Goal: Task Accomplishment & Management: Manage account settings

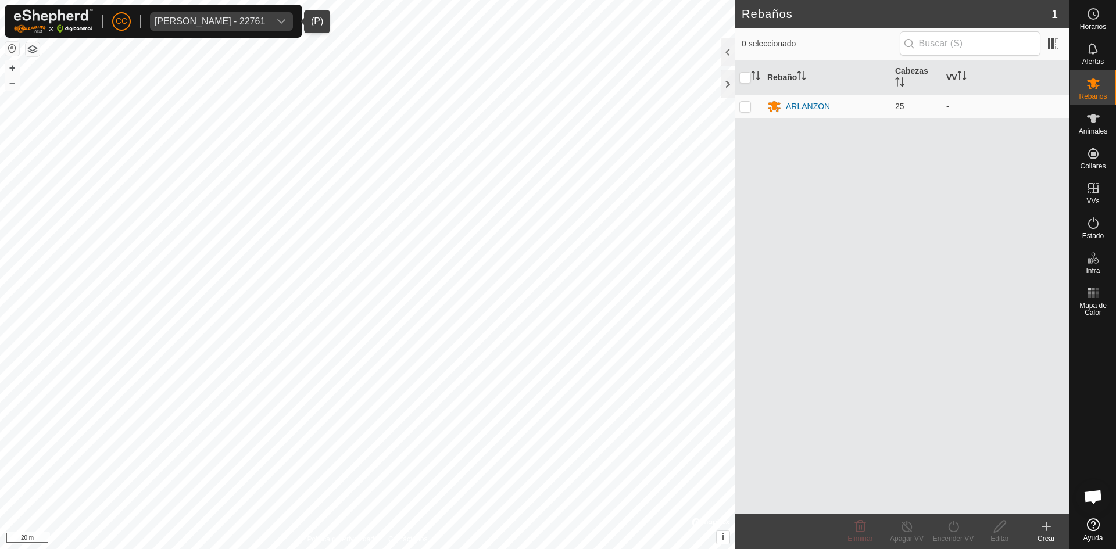
click at [1057, 533] on create-svg-icon at bounding box center [1046, 527] width 47 height 14
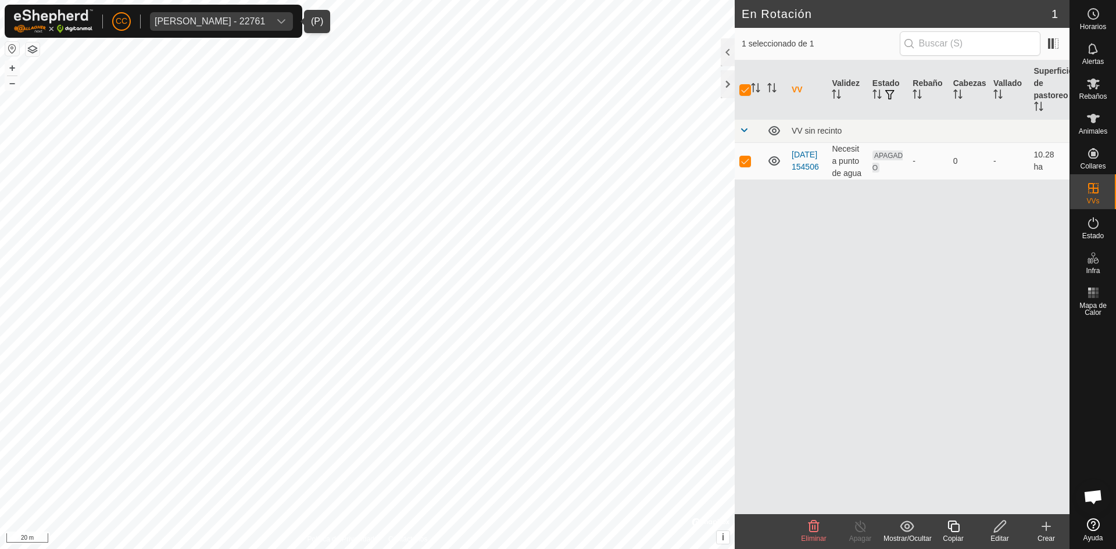
click at [1043, 531] on icon at bounding box center [1047, 527] width 14 height 14
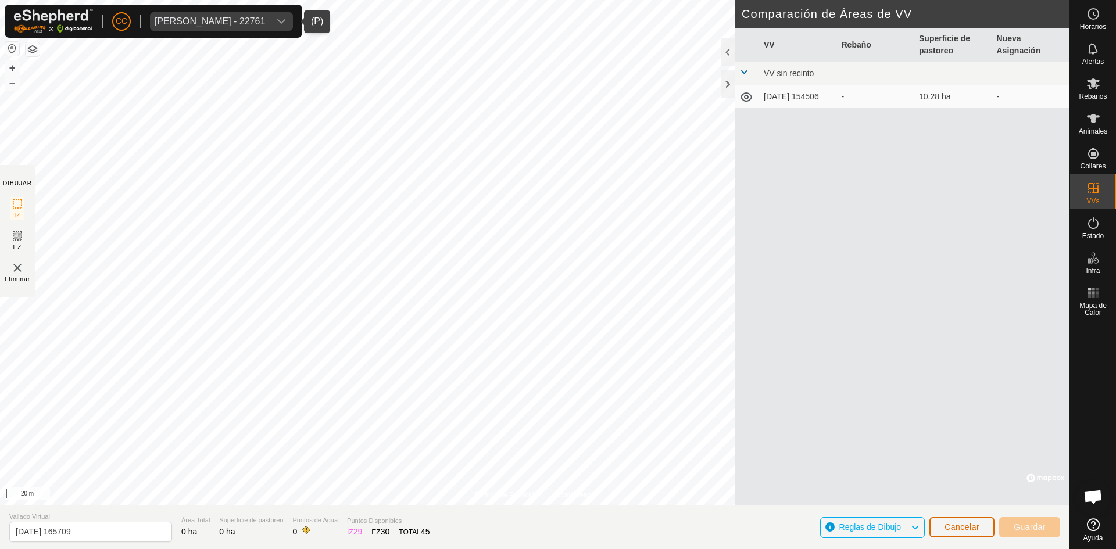
click at [969, 526] on span "Cancelar" at bounding box center [962, 527] width 35 height 9
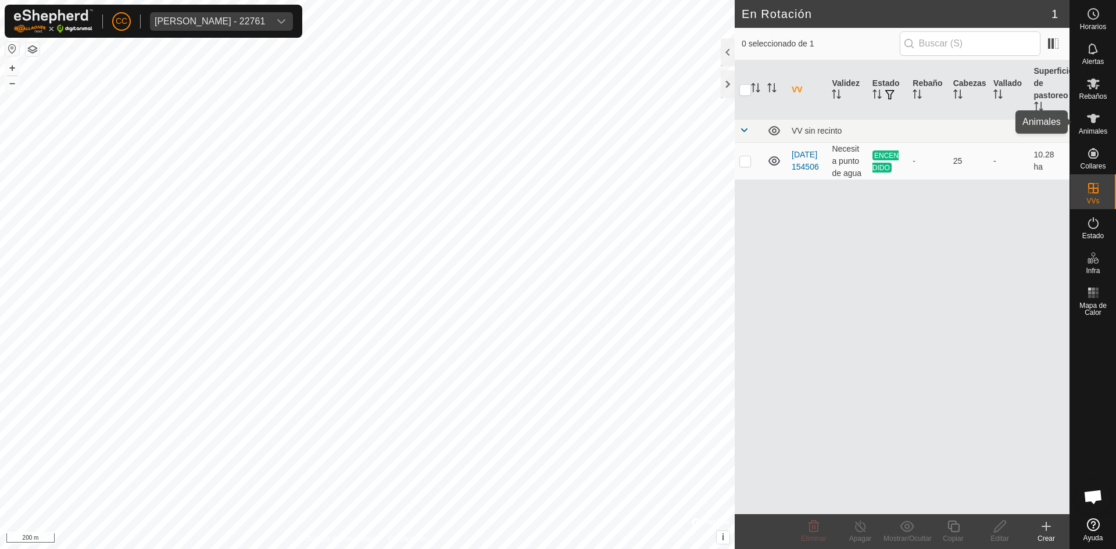
click at [1084, 107] on div "Animales" at bounding box center [1093, 122] width 46 height 35
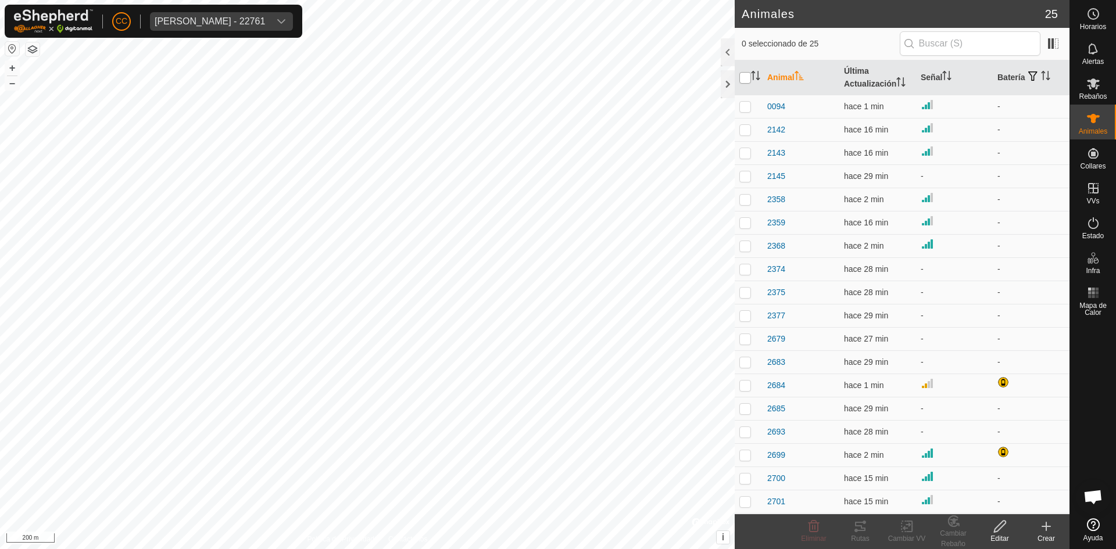
click at [749, 73] on input "checkbox" at bounding box center [746, 78] width 12 height 12
checkbox input "true"
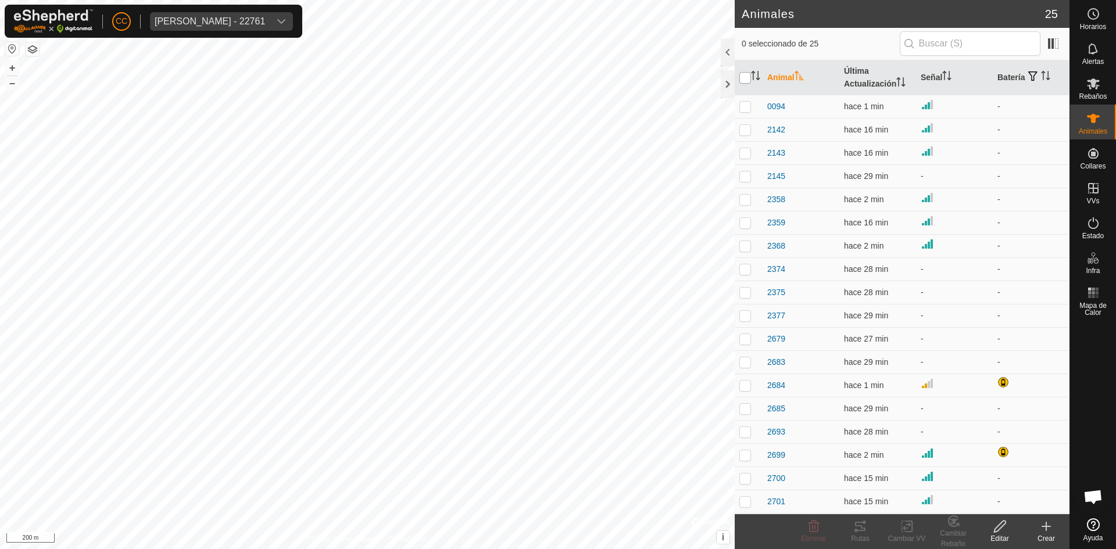
checkbox input "true"
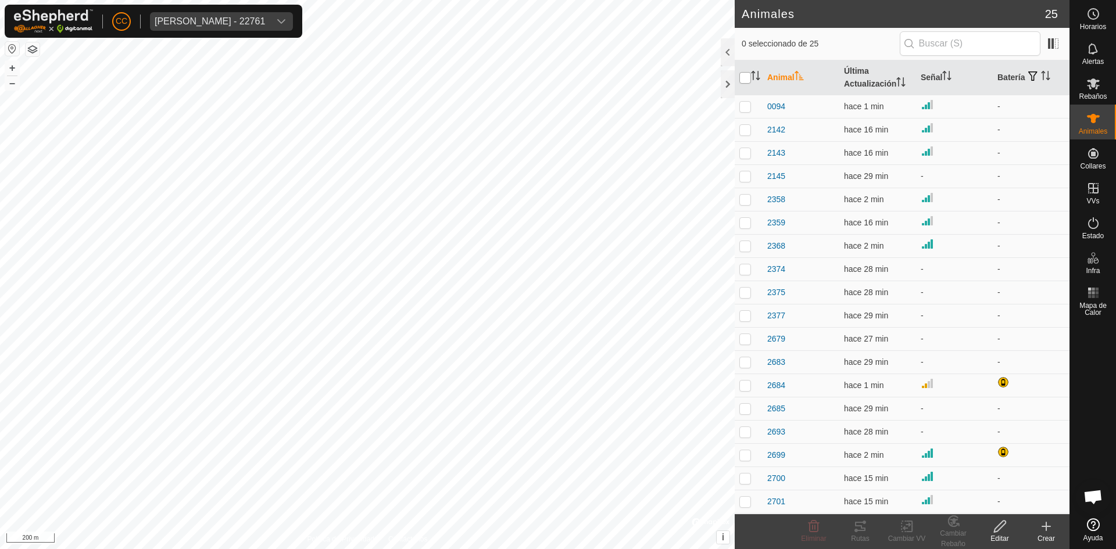
checkbox input "true"
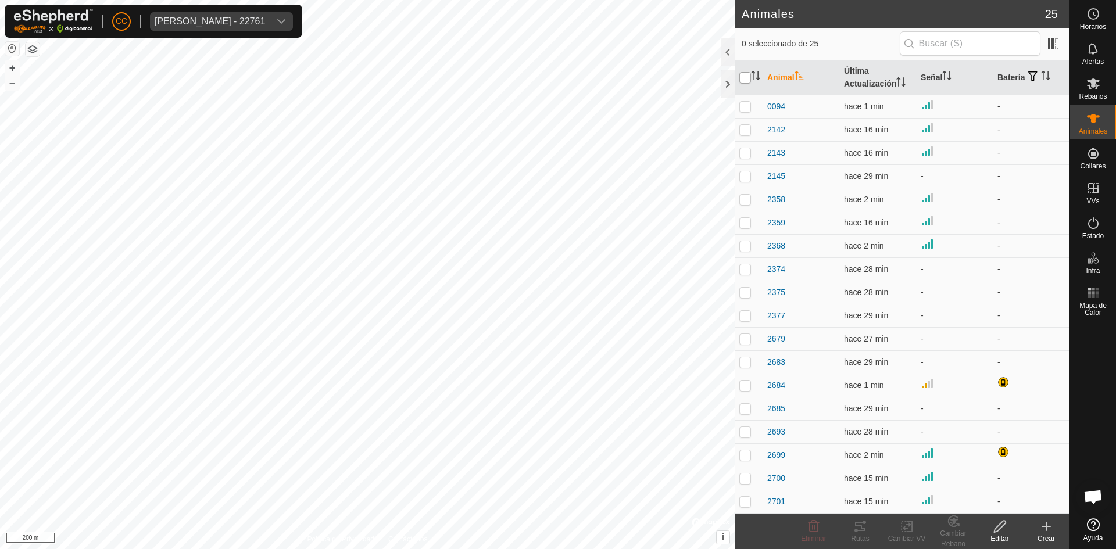
checkbox input "true"
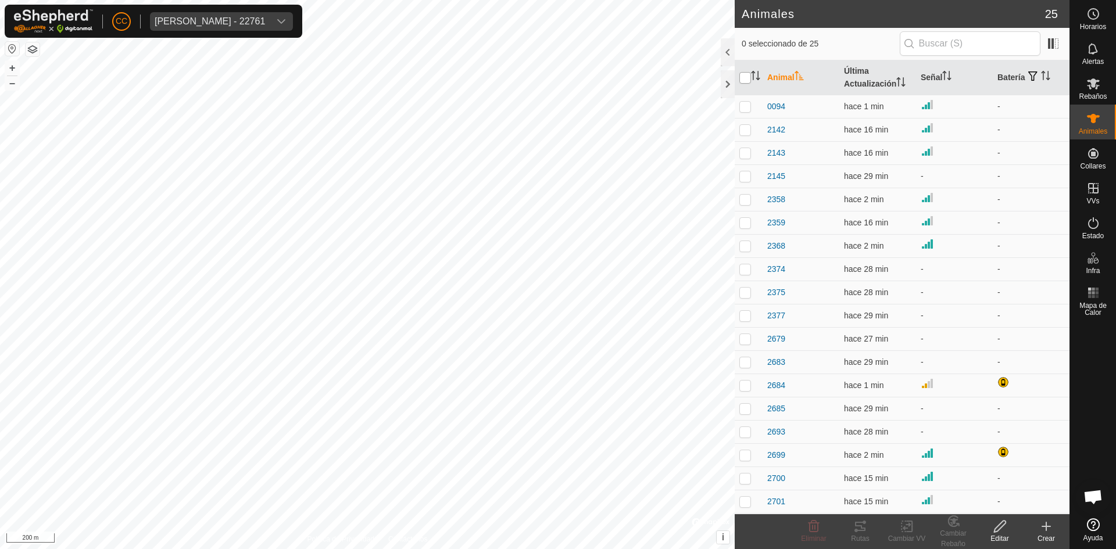
checkbox input "true"
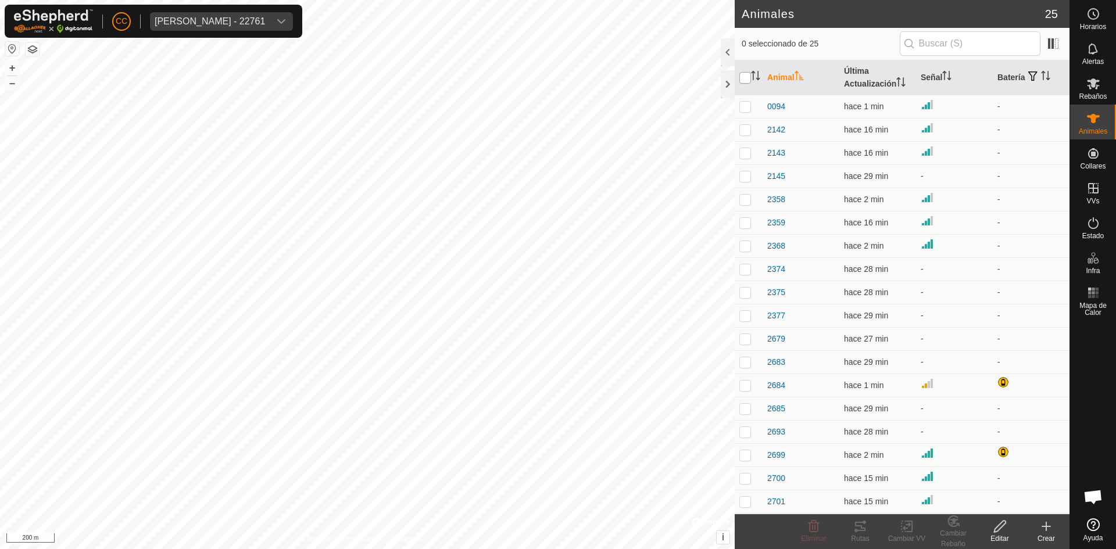
checkbox input "true"
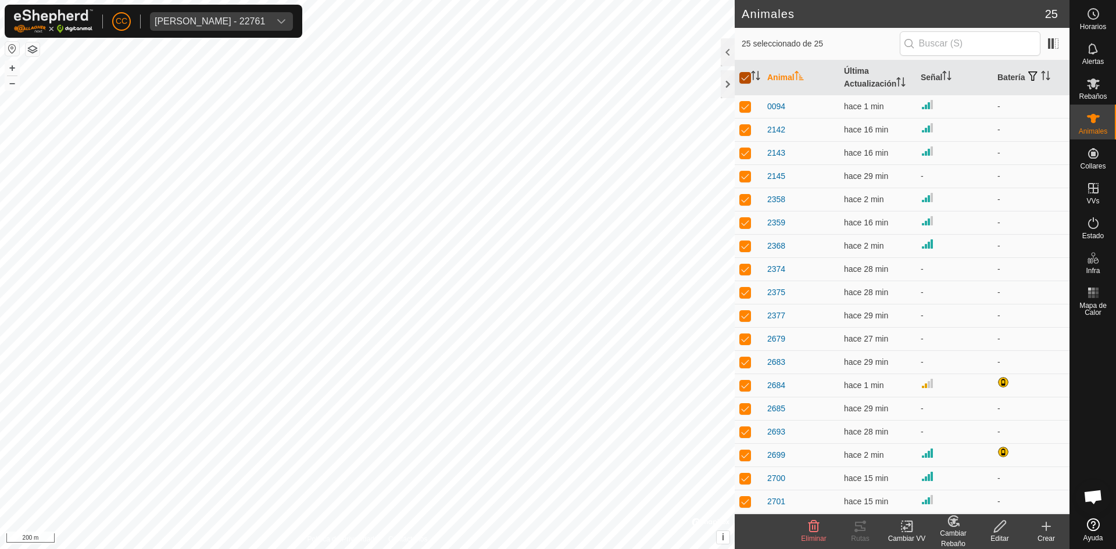
click at [741, 74] on input "checkbox" at bounding box center [746, 78] width 12 height 12
checkbox input "false"
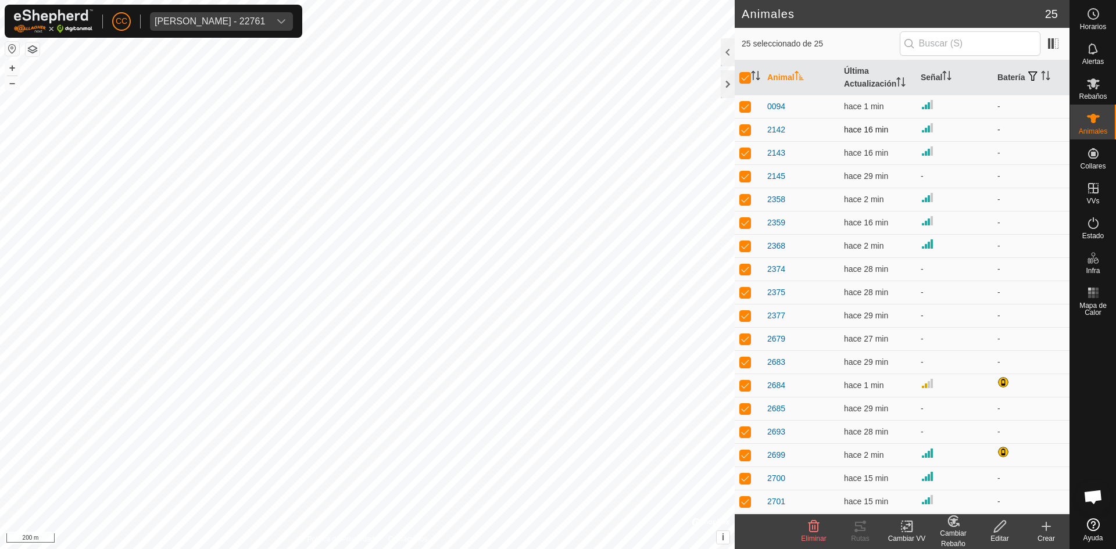
checkbox input "false"
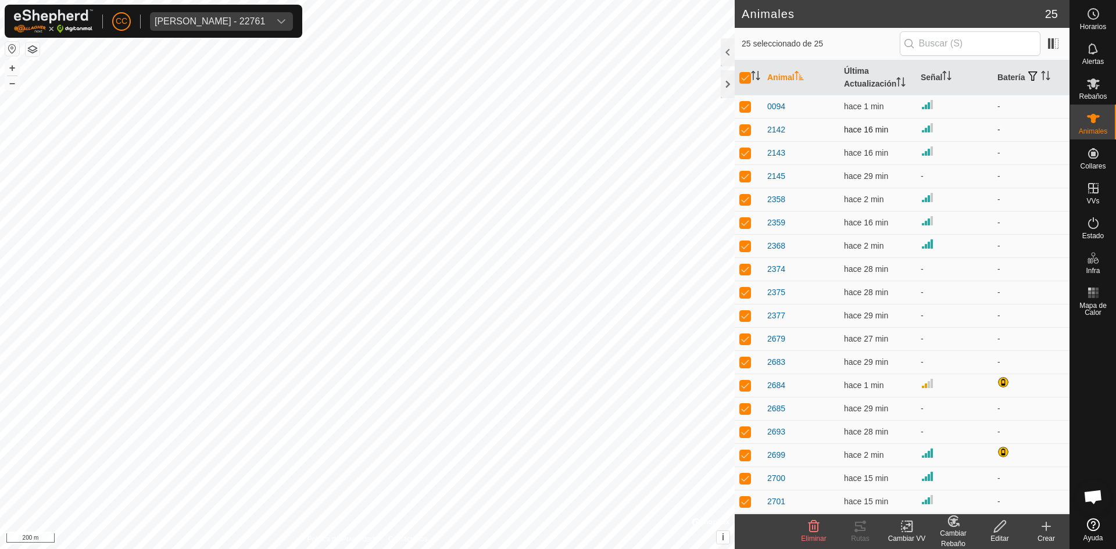
checkbox input "false"
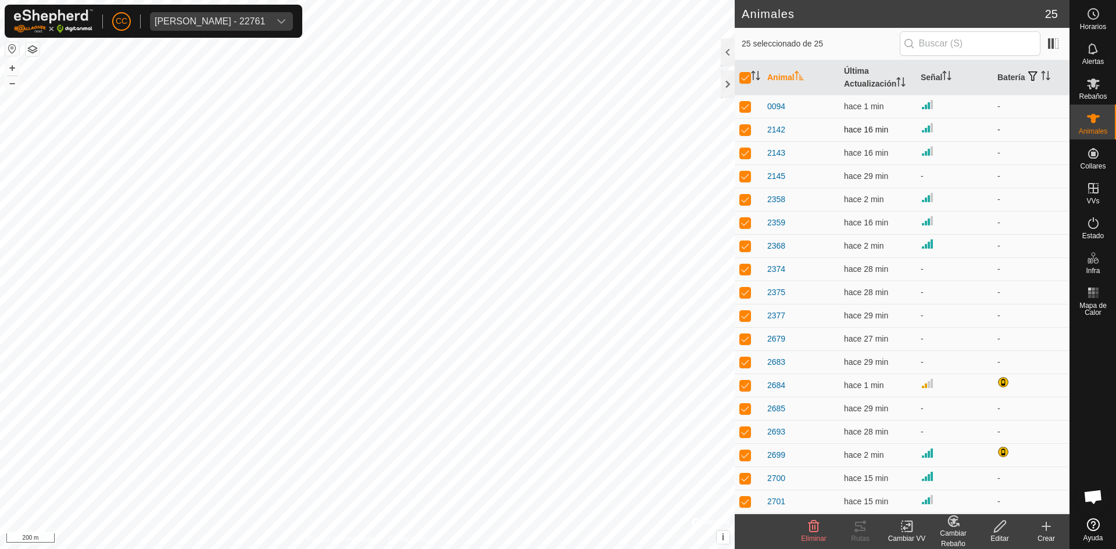
checkbox input "false"
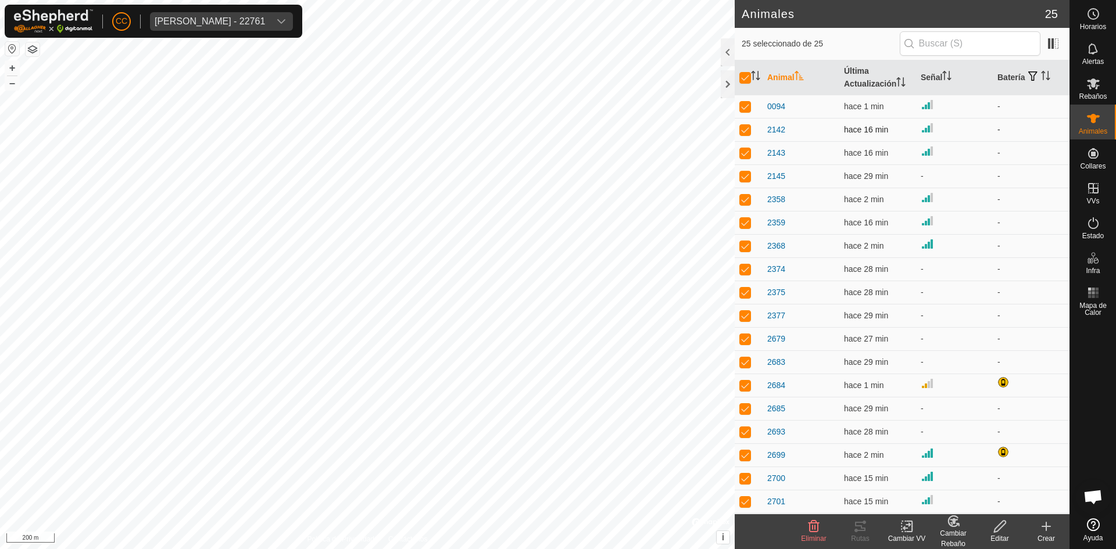
checkbox input "false"
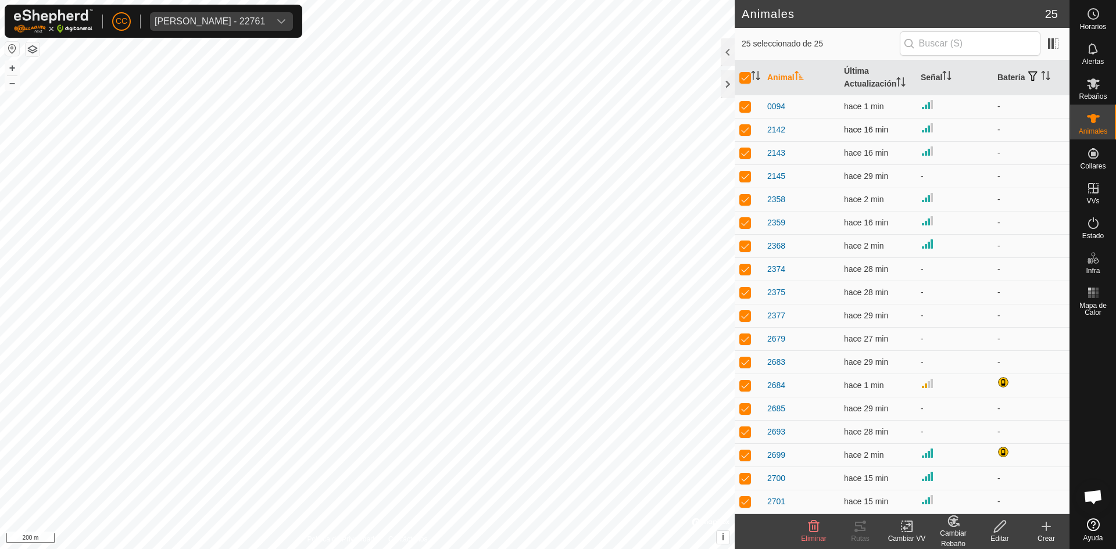
checkbox input "false"
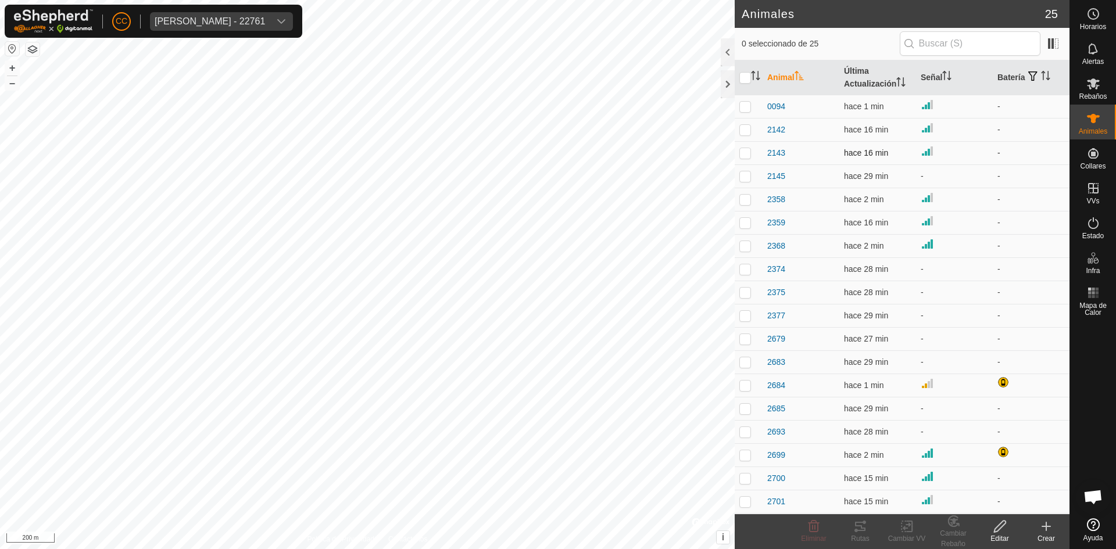
click at [752, 152] on td at bounding box center [749, 152] width 28 height 23
checkbox input "true"
drag, startPoint x: 742, startPoint y: 239, endPoint x: 747, endPoint y: 291, distance: 52.6
click at [745, 248] on td at bounding box center [749, 245] width 28 height 23
checkbox input "true"
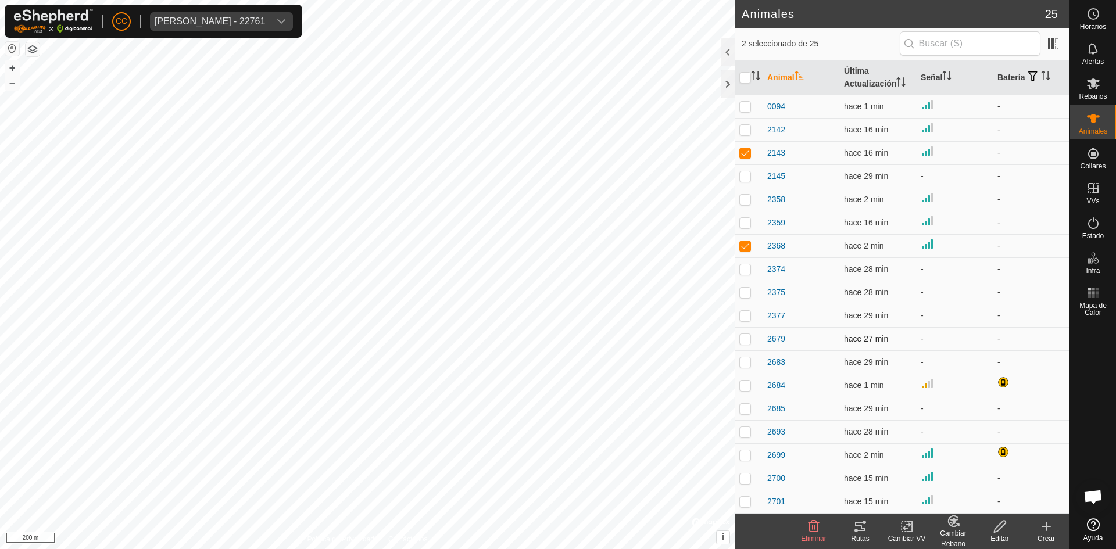
drag, startPoint x: 747, startPoint y: 314, endPoint x: 743, endPoint y: 348, distance: 34.5
click at [748, 322] on td at bounding box center [749, 315] width 28 height 23
checkbox input "true"
click at [741, 365] on td at bounding box center [749, 362] width 28 height 23
checkbox input "true"
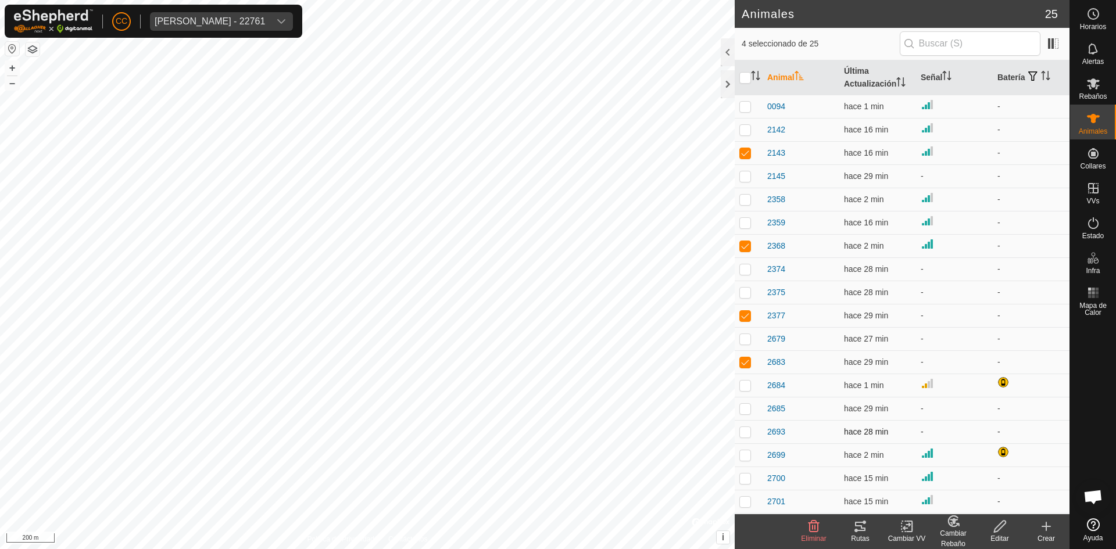
click at [745, 423] on td at bounding box center [749, 431] width 28 height 23
checkbox input "true"
click at [747, 498] on p-checkbox at bounding box center [746, 501] width 12 height 9
checkbox input "true"
click at [866, 529] on icon at bounding box center [860, 526] width 10 height 9
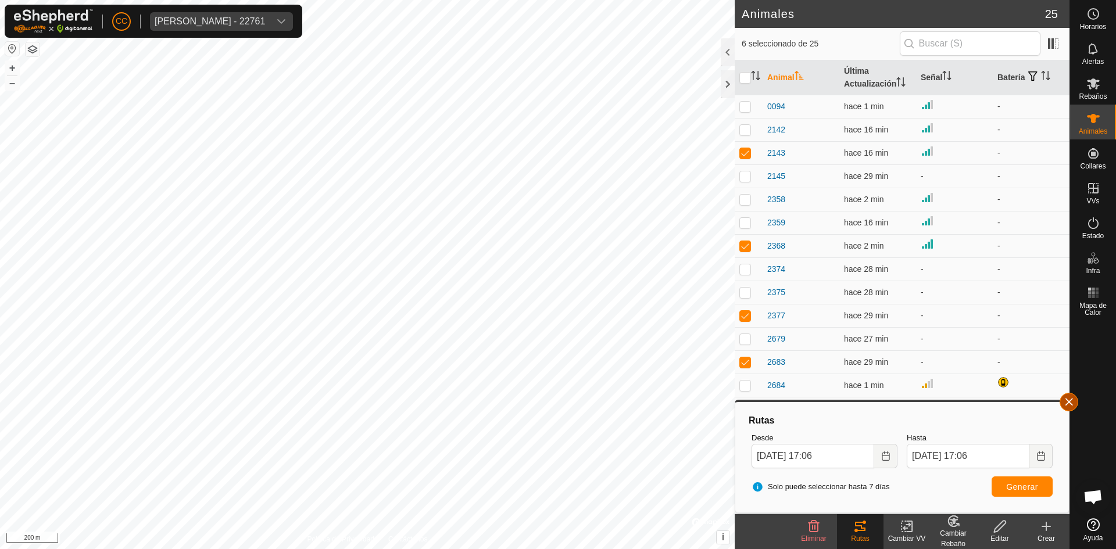
click at [1067, 406] on button "button" at bounding box center [1069, 402] width 19 height 19
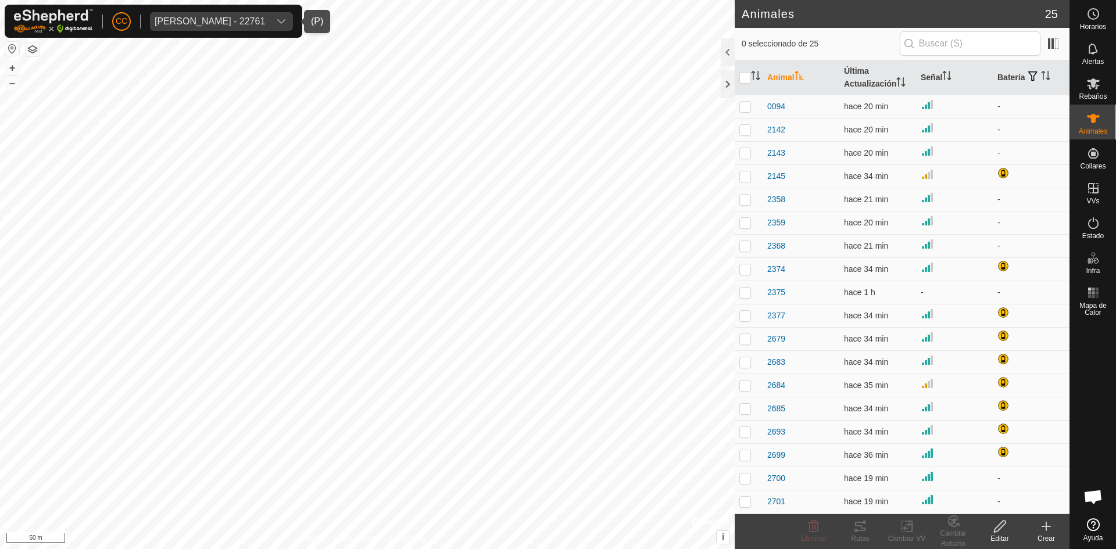
click at [278, 17] on div "dropdown trigger" at bounding box center [281, 21] width 23 height 19
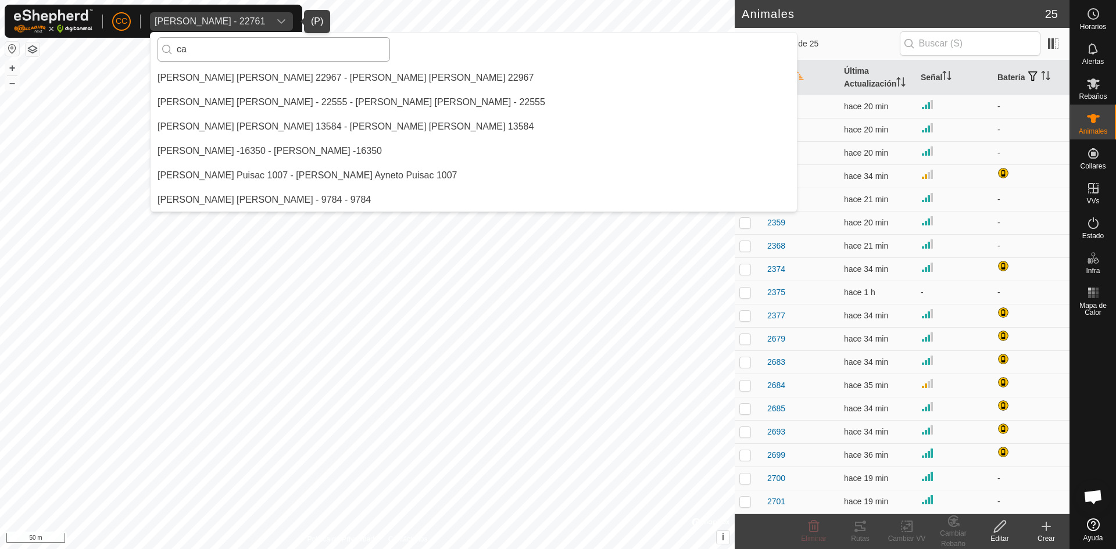
type input "c"
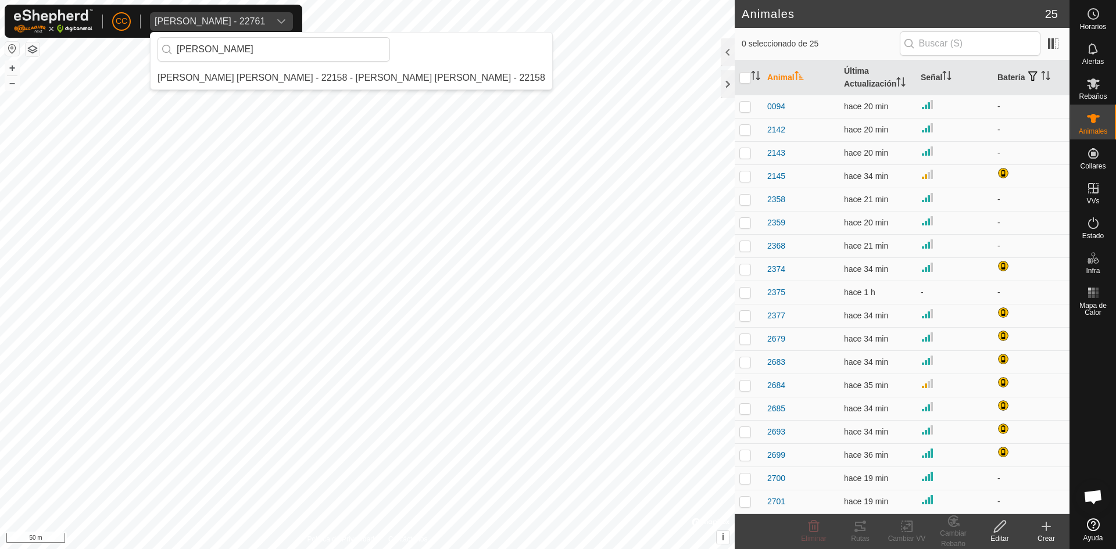
type input "[PERSON_NAME]"
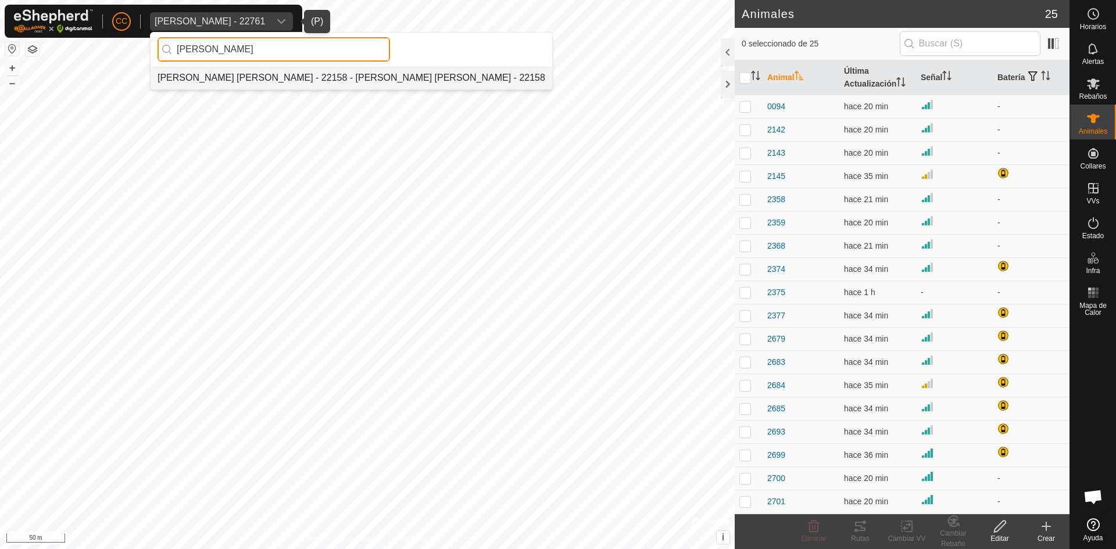
click at [128, 53] on div "CC Anca [PERSON_NAME] - 22761 [PERSON_NAME] [PERSON_NAME] [PERSON_NAME] - 22158…" at bounding box center [558, 274] width 1116 height 549
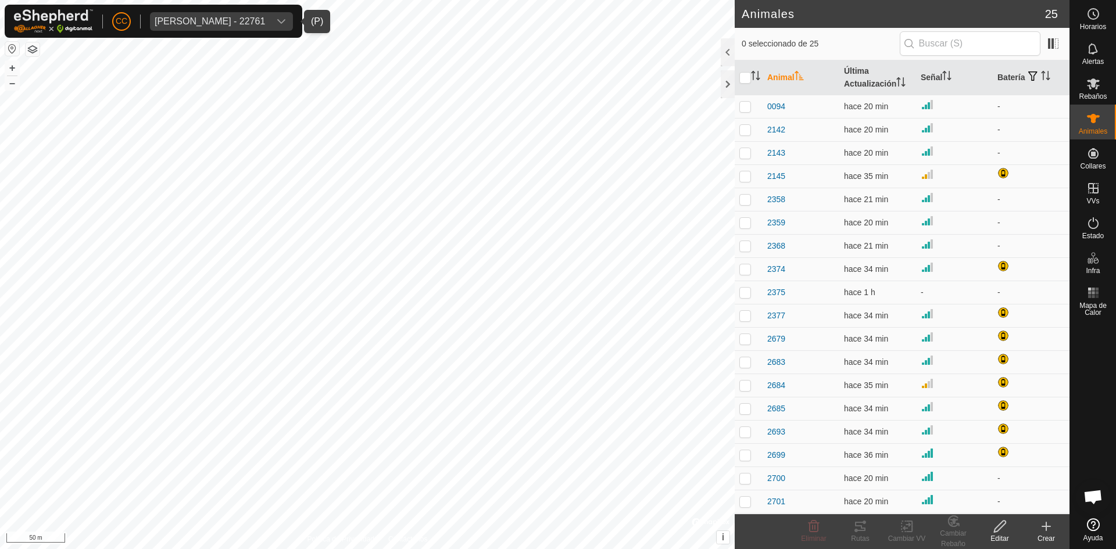
click at [219, 22] on div "[PERSON_NAME] - 22761" at bounding box center [210, 21] width 110 height 9
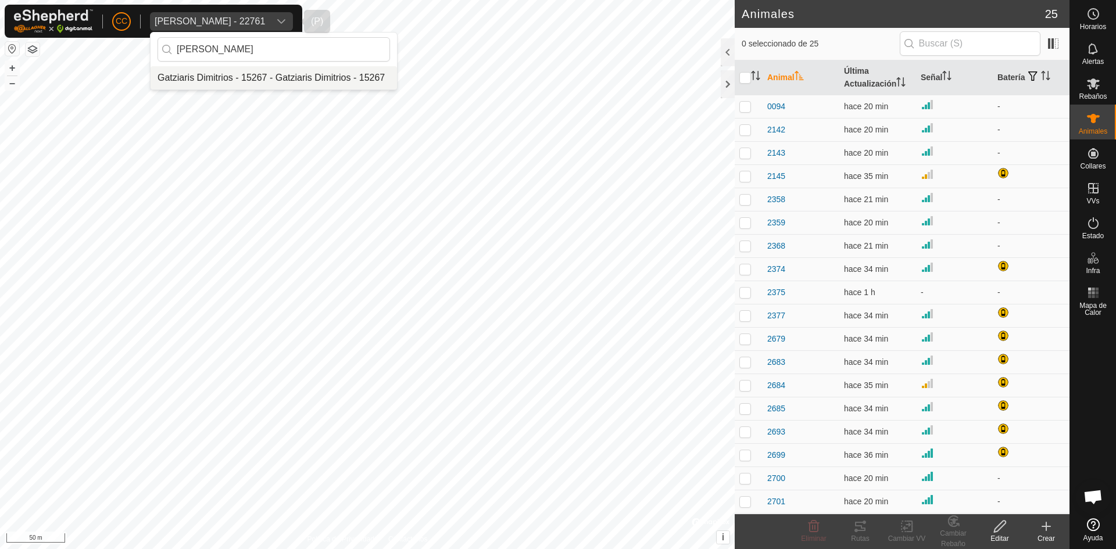
type input "[PERSON_NAME]"
click at [253, 79] on li "Gatziaris Dimitrios - 15267 - Gatziaris Dimitrios - 15267" at bounding box center [274, 77] width 247 height 23
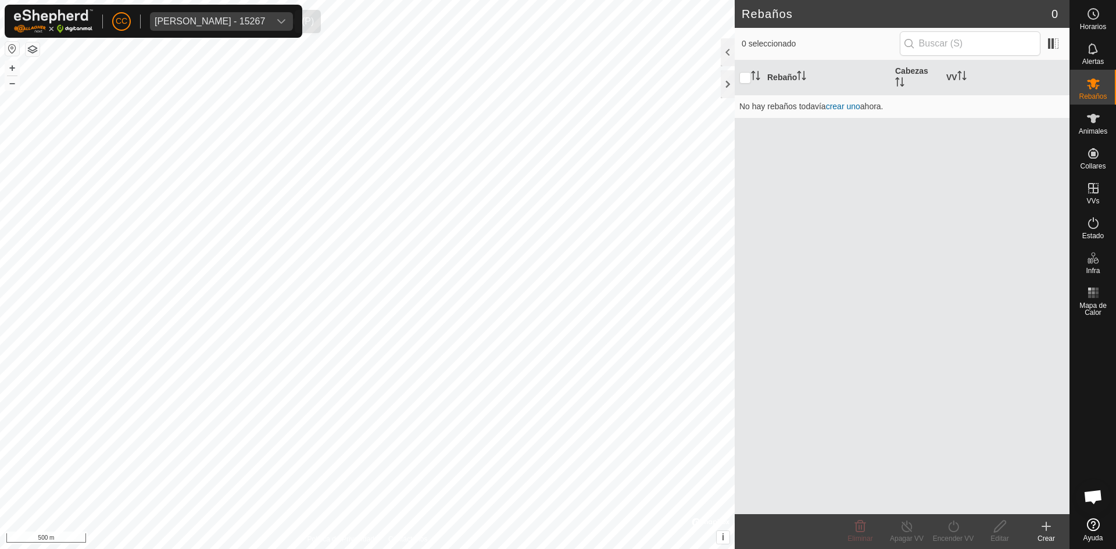
click at [261, 20] on div "[PERSON_NAME] - 15267" at bounding box center [210, 21] width 110 height 9
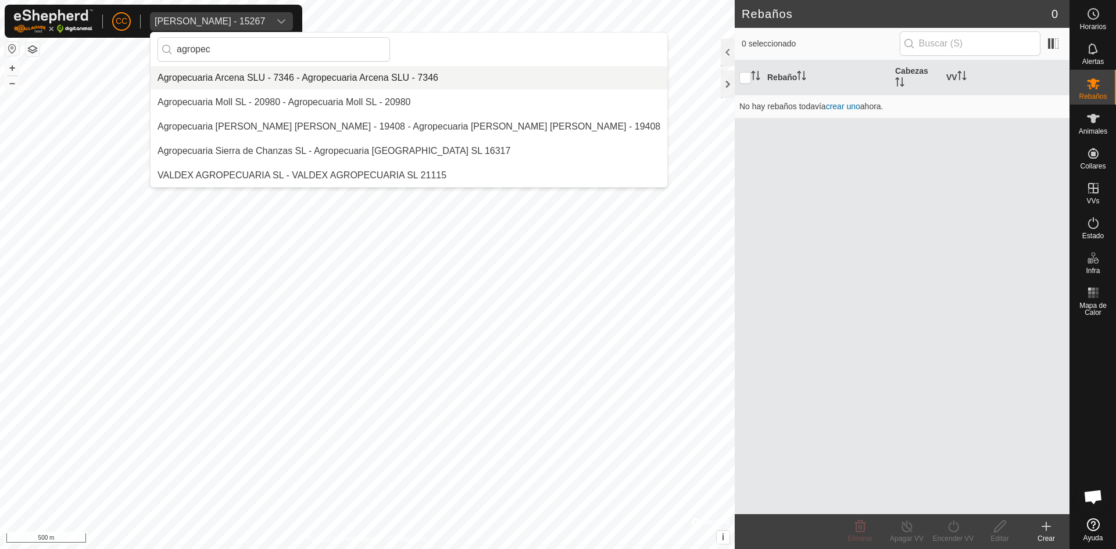
type input "agropec"
click at [253, 78] on li "Agropecuaria Arcena SLU - 7346 - Agropecuaria Arcena SLU - 7346" at bounding box center [409, 77] width 517 height 23
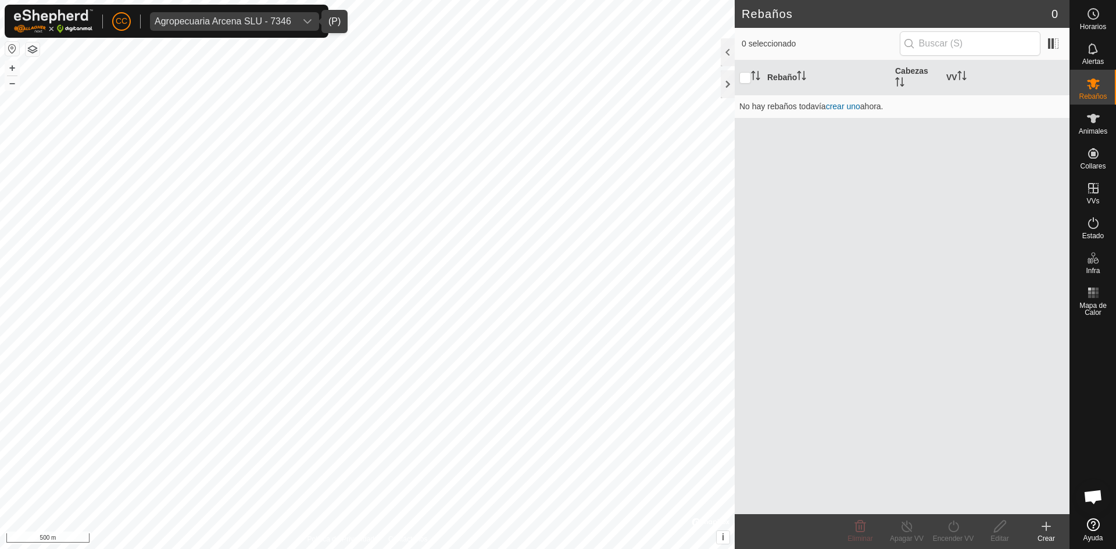
click at [256, 13] on span "Agropecuaria Arcena SLU - 7346" at bounding box center [223, 21] width 146 height 19
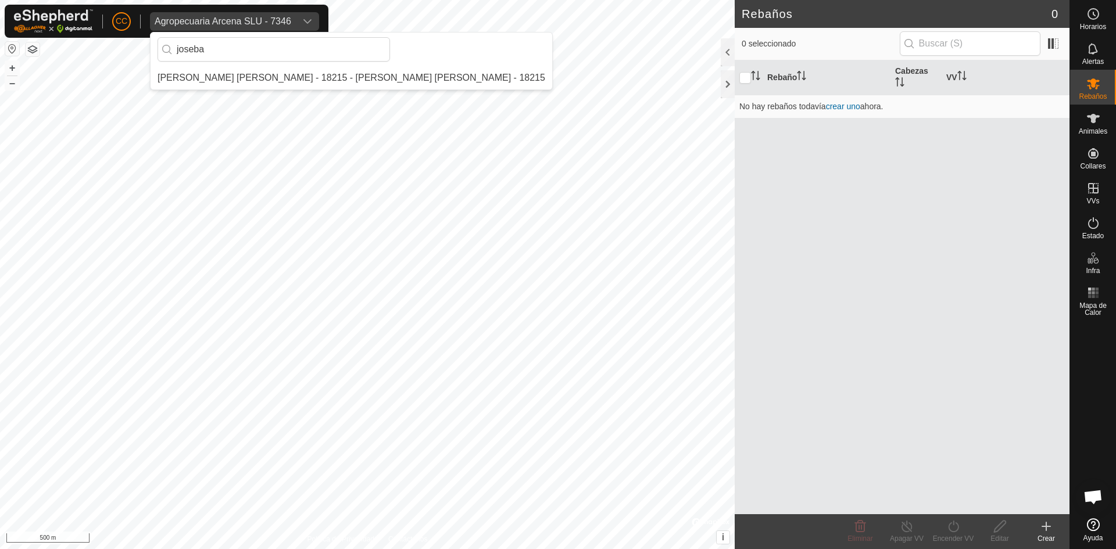
type input "joseba"
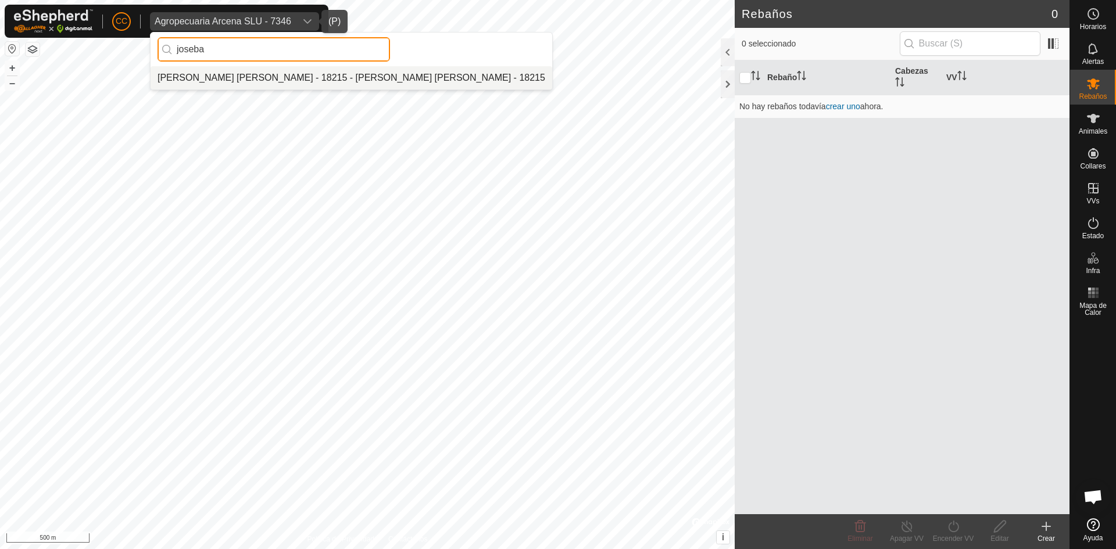
click at [286, 42] on input "joseba" at bounding box center [274, 49] width 233 height 24
click at [282, 52] on input "joseba" at bounding box center [274, 49] width 233 height 24
click at [281, 52] on input "joseba" at bounding box center [274, 49] width 233 height 24
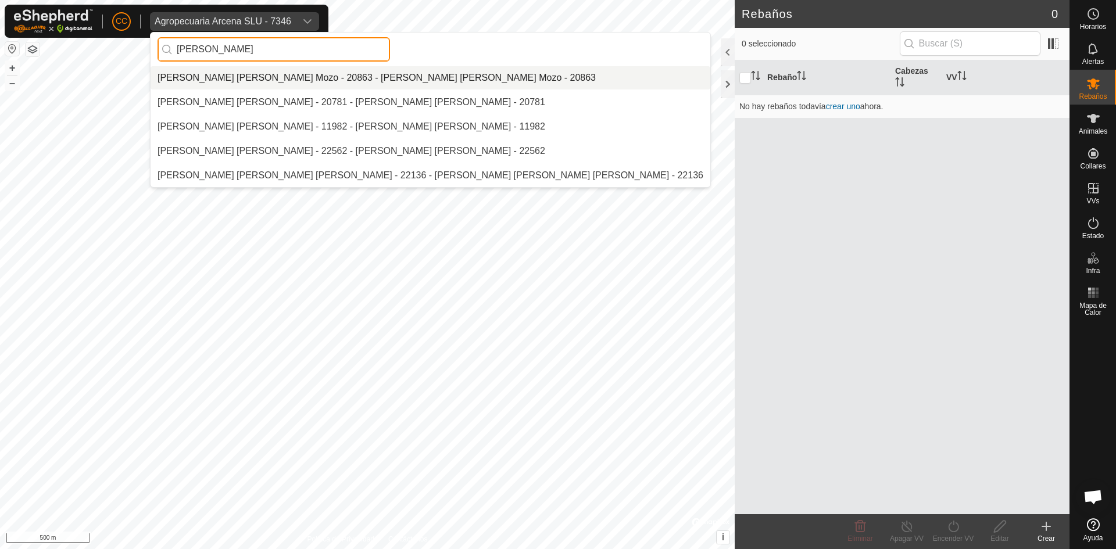
type input "[PERSON_NAME]"
drag, startPoint x: 238, startPoint y: 47, endPoint x: 152, endPoint y: 30, distance: 88.1
click at [152, 30] on p-select "Agropecuaria Arcena SLU - 7346 [PERSON_NAME] [PERSON_NAME] [PERSON_NAME] Mozo -…" at bounding box center [234, 21] width 169 height 19
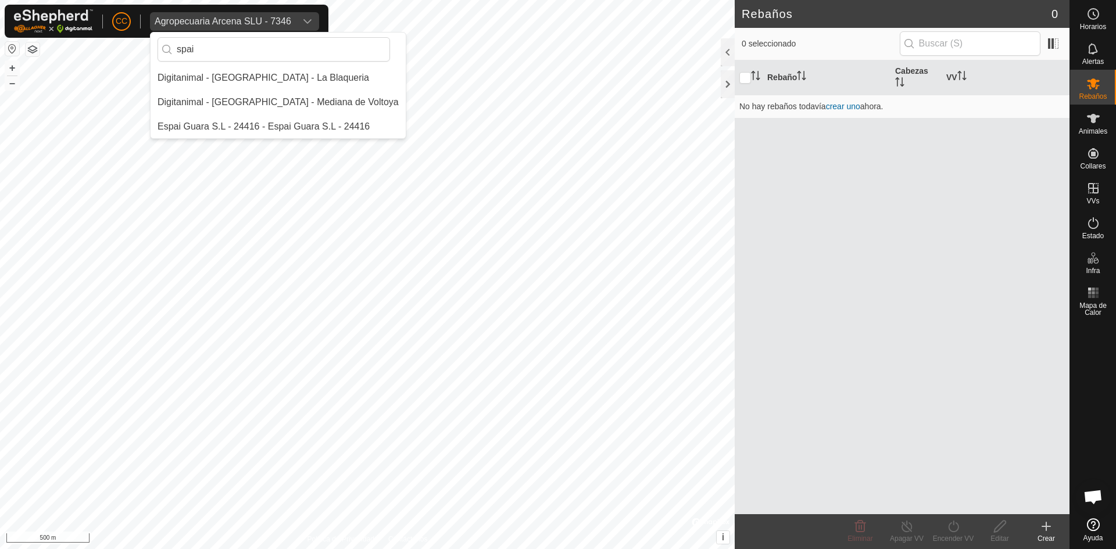
type input "spai"
